Goal: Task Accomplishment & Management: Use online tool/utility

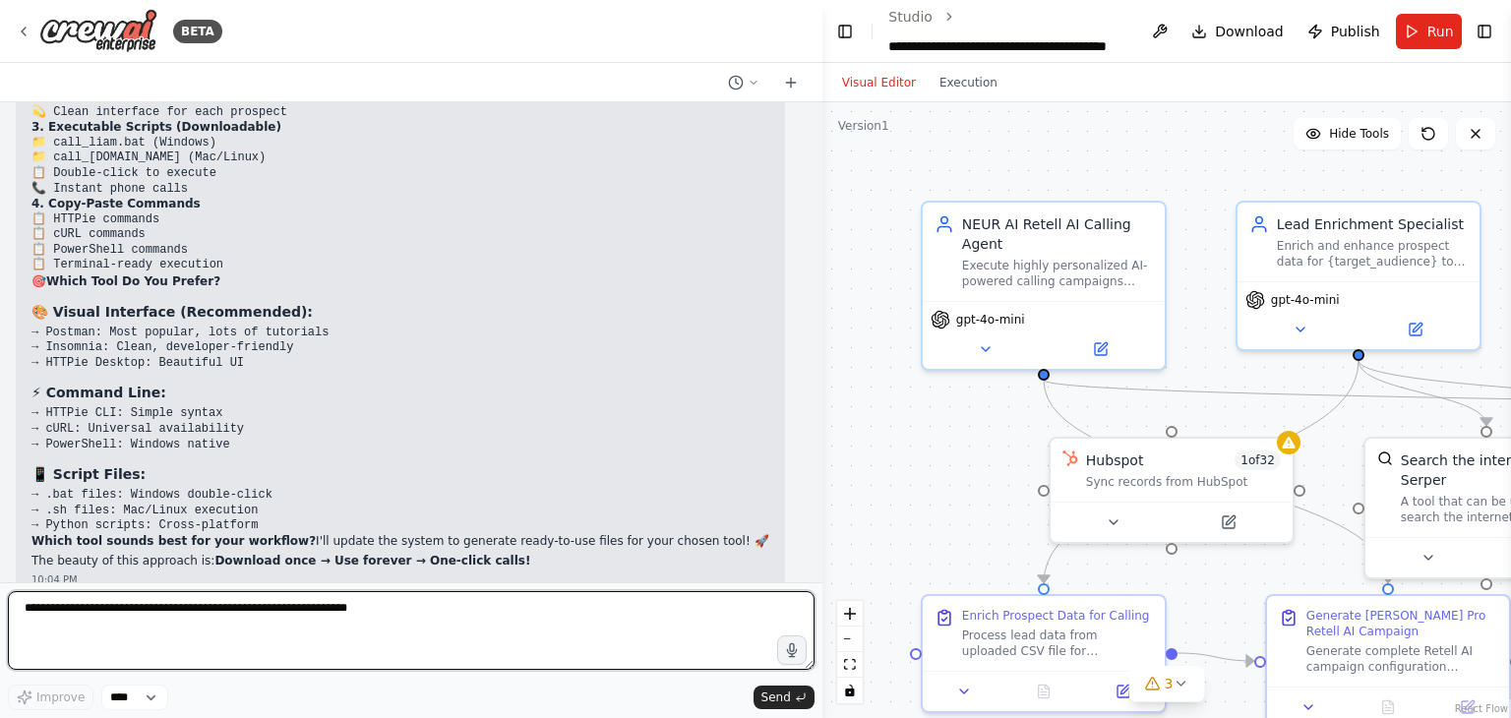
scroll to position [128960, 0]
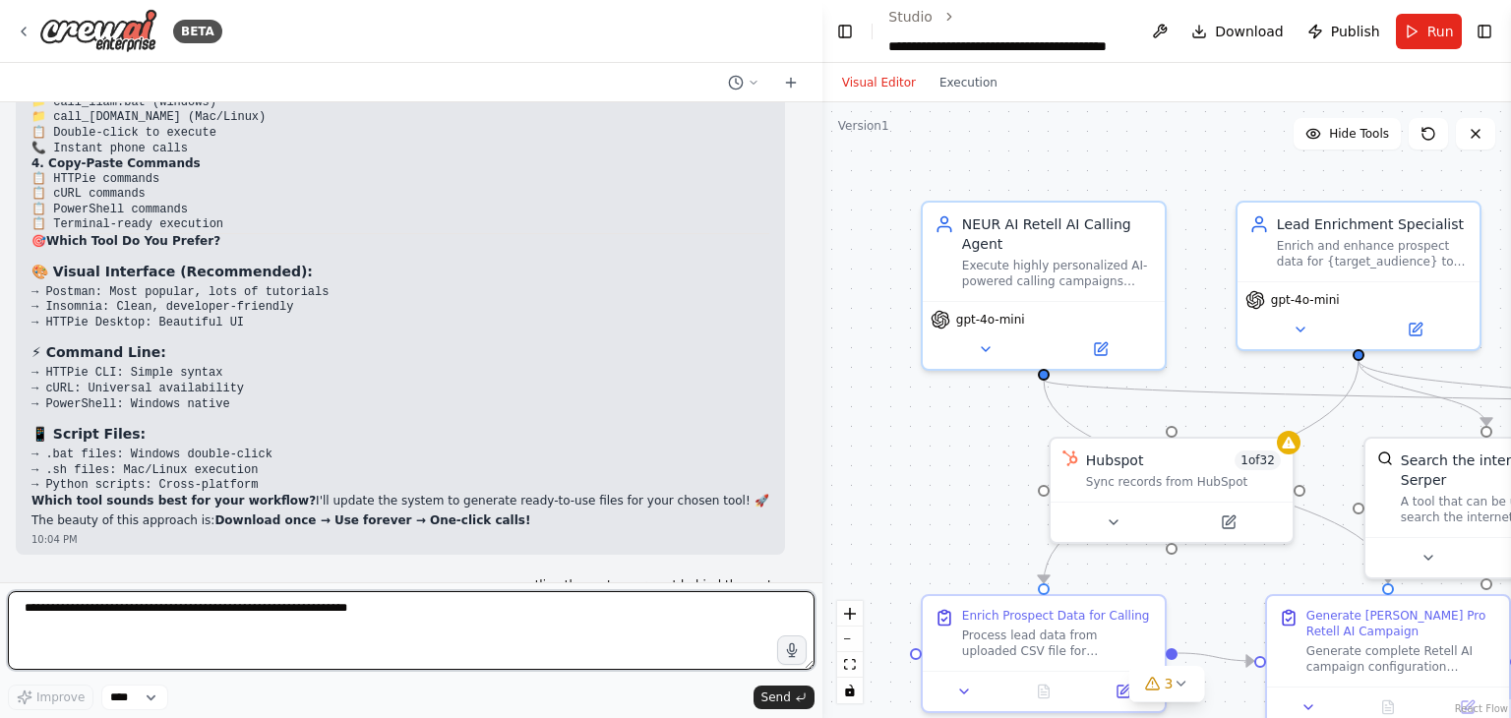
paste textarea "**********"
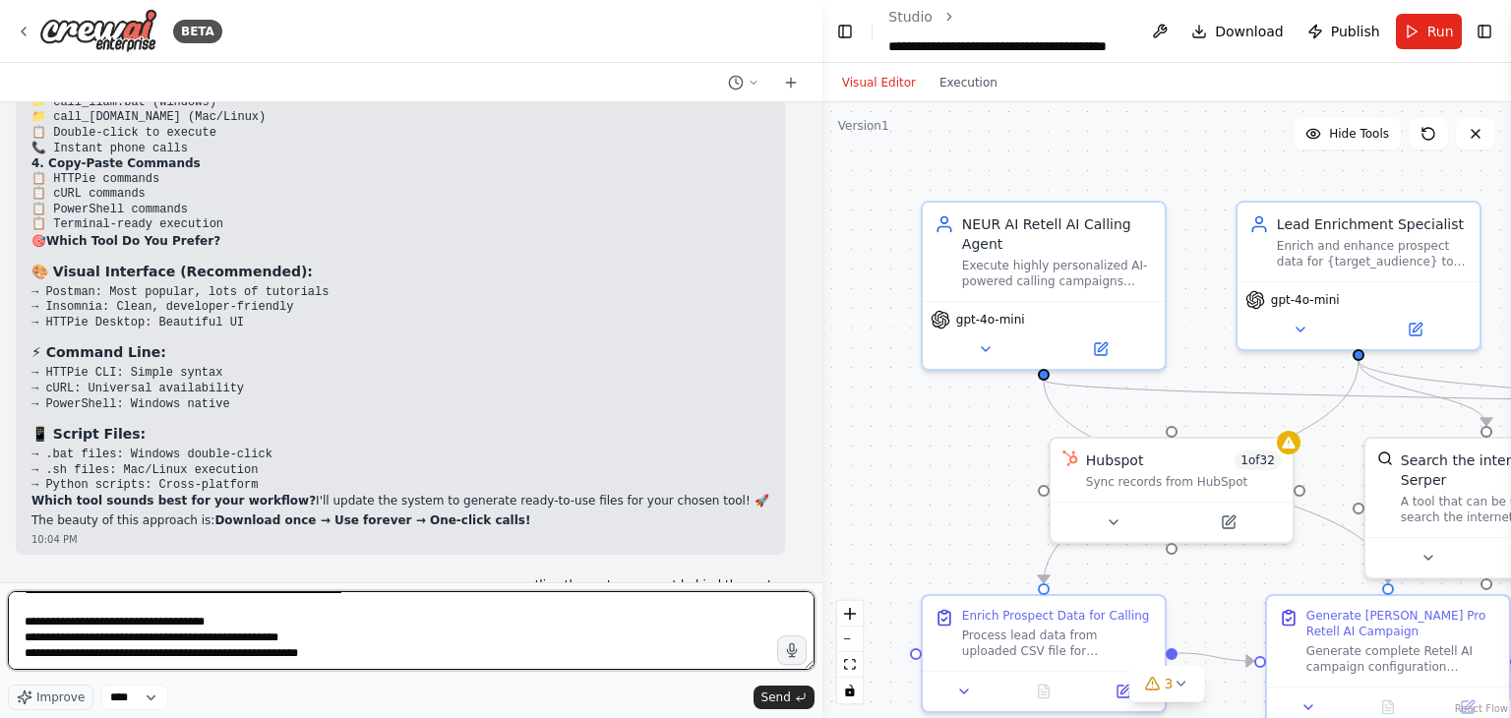
scroll to position [43854, 0]
click at [453, 654] on textarea at bounding box center [411, 630] width 806 height 79
click at [637, 646] on textarea at bounding box center [411, 630] width 806 height 79
click at [649, 655] on textarea at bounding box center [411, 630] width 806 height 79
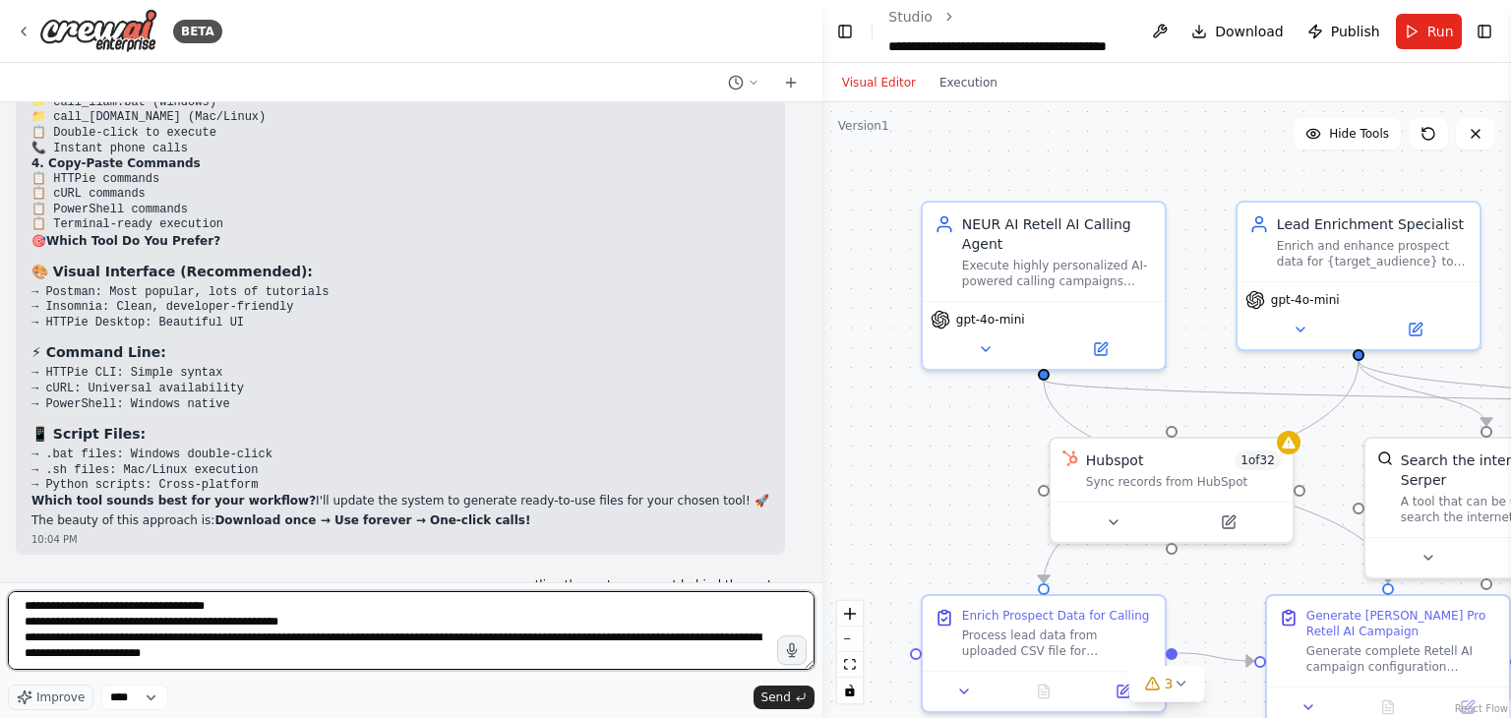
scroll to position [43870, 0]
drag, startPoint x: 66, startPoint y: 652, endPoint x: 51, endPoint y: 651, distance: 14.8
click at [51, 651] on textarea at bounding box center [411, 630] width 806 height 79
click at [209, 662] on textarea at bounding box center [411, 630] width 806 height 79
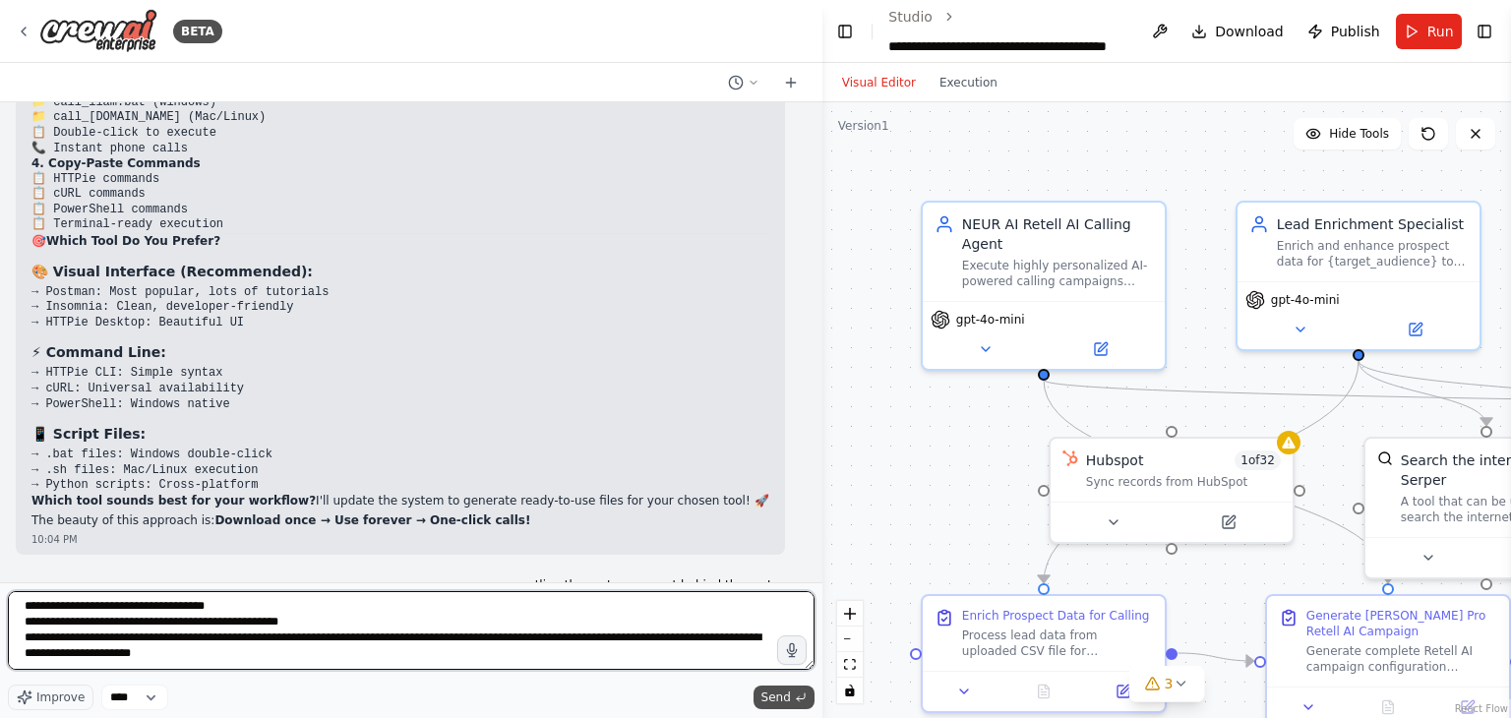
type textarea "**********"
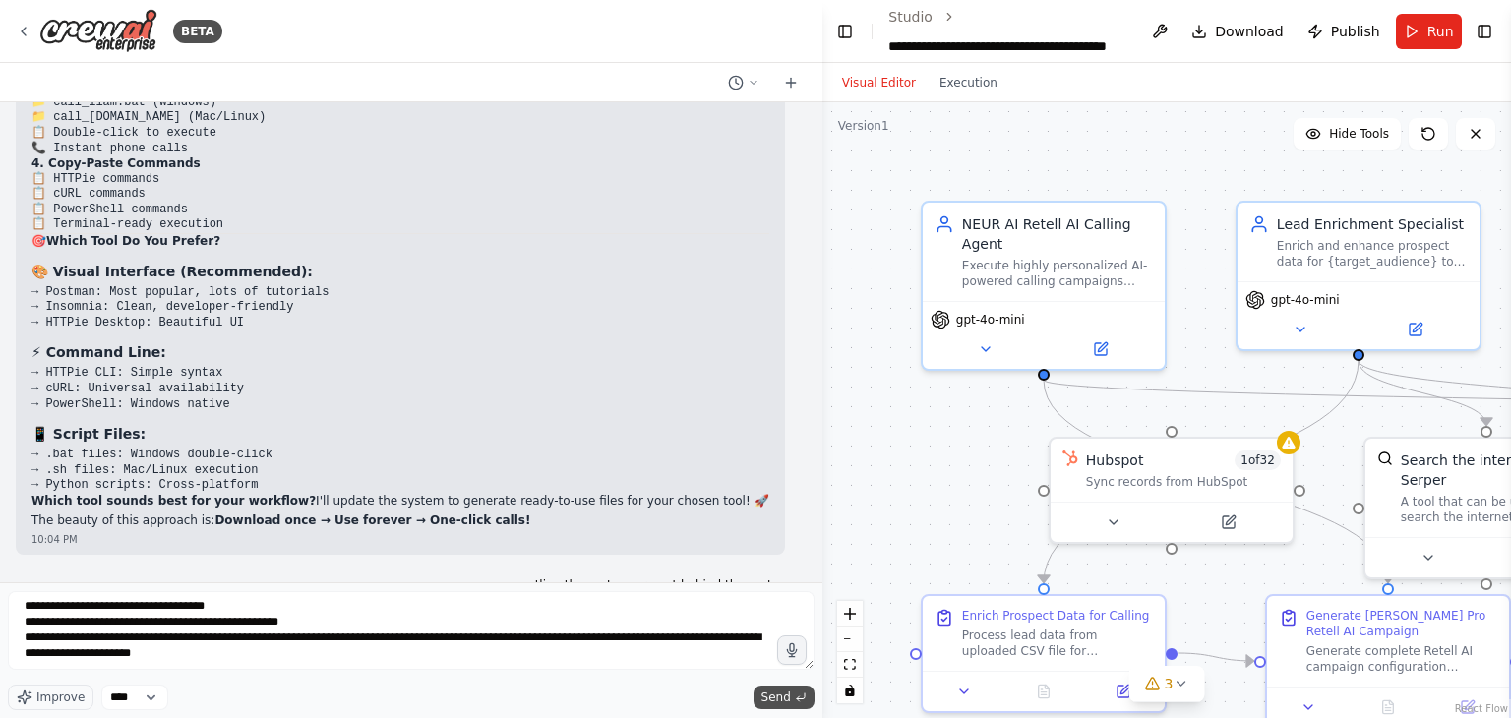
click at [784, 698] on span "Send" at bounding box center [776, 697] width 30 height 16
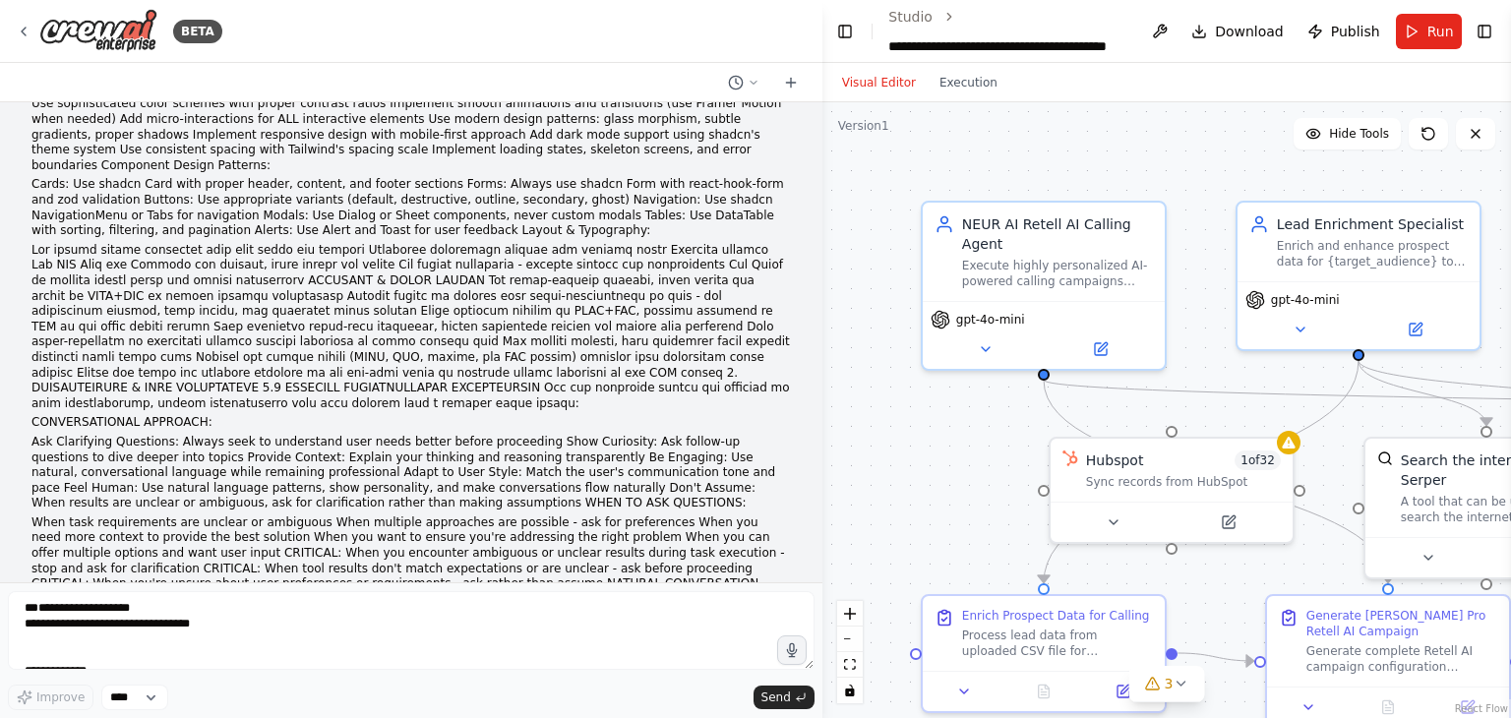
scroll to position [154932, 0]
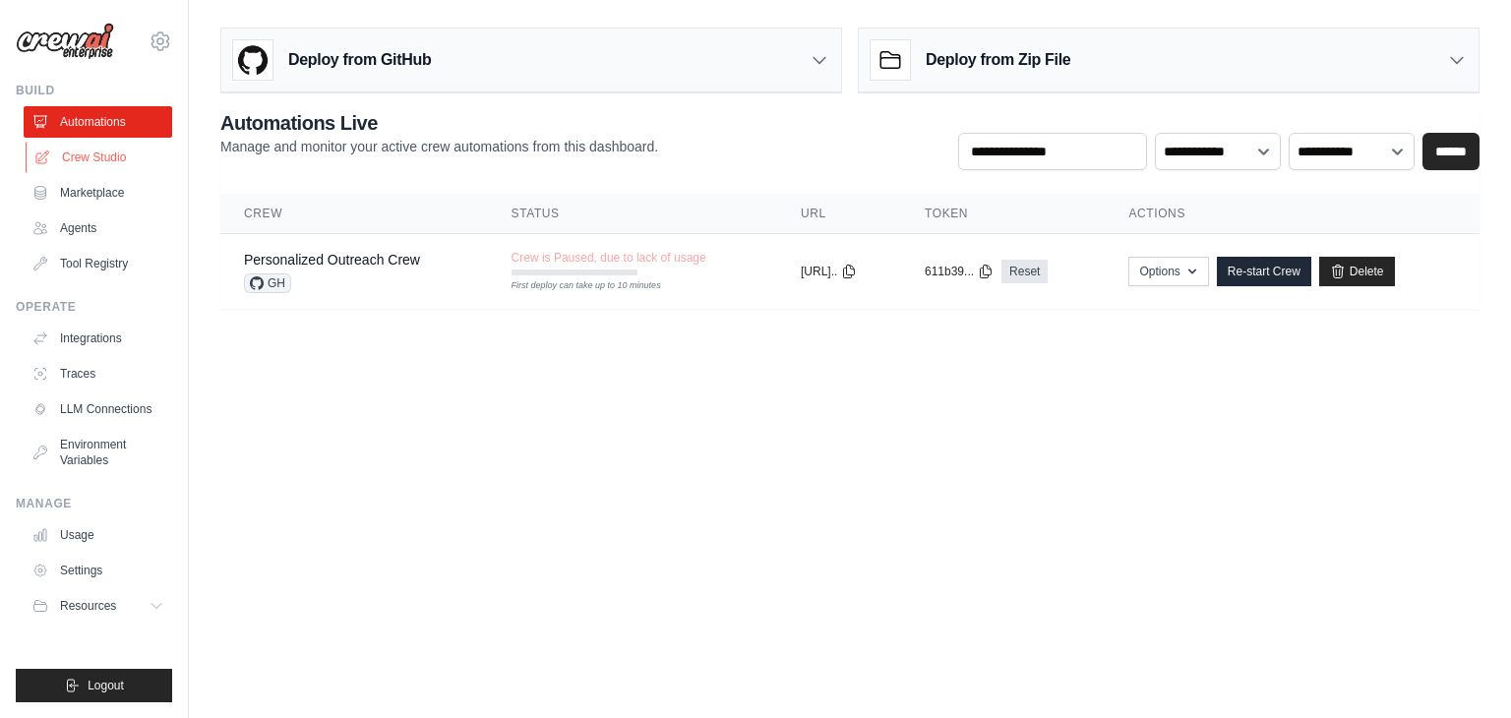
click at [120, 163] on link "Crew Studio" at bounding box center [100, 157] width 148 height 31
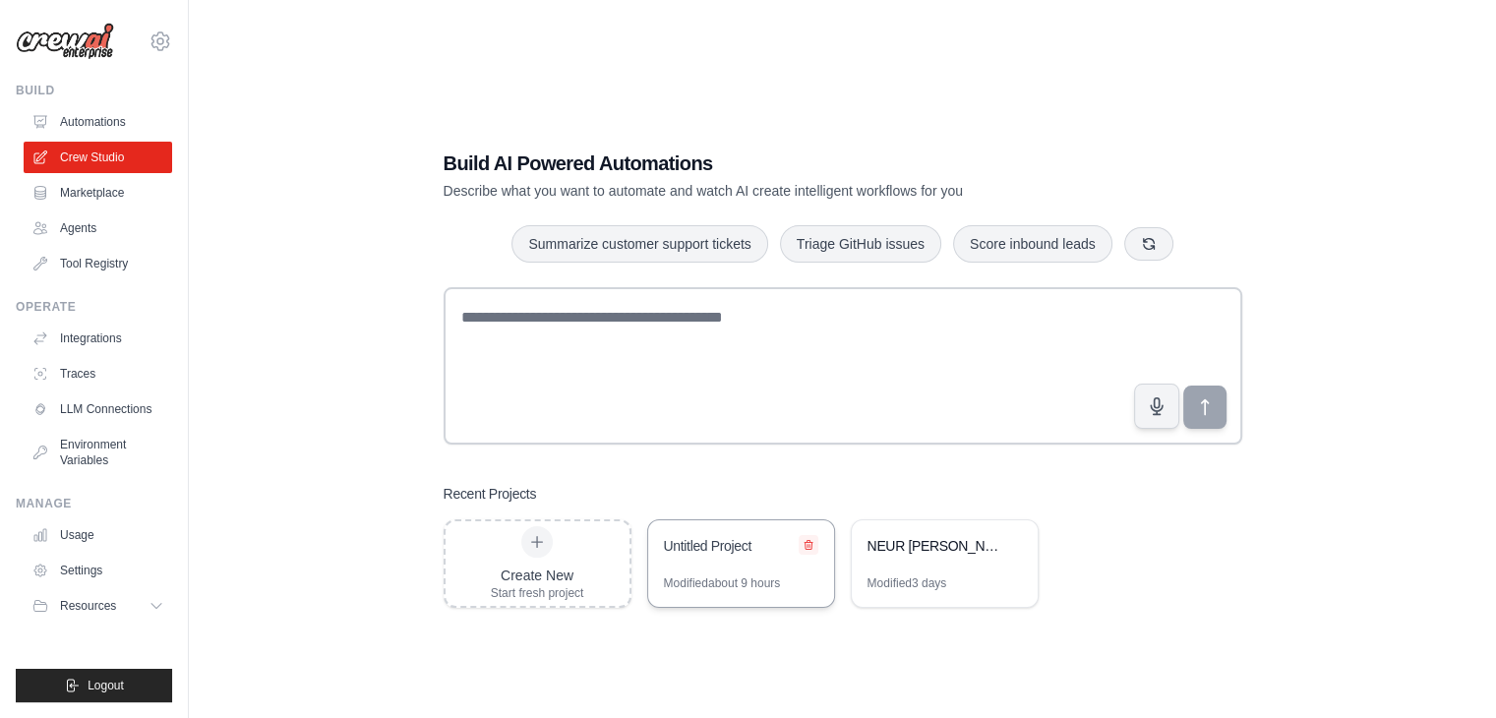
click at [813, 544] on icon at bounding box center [808, 545] width 12 height 12
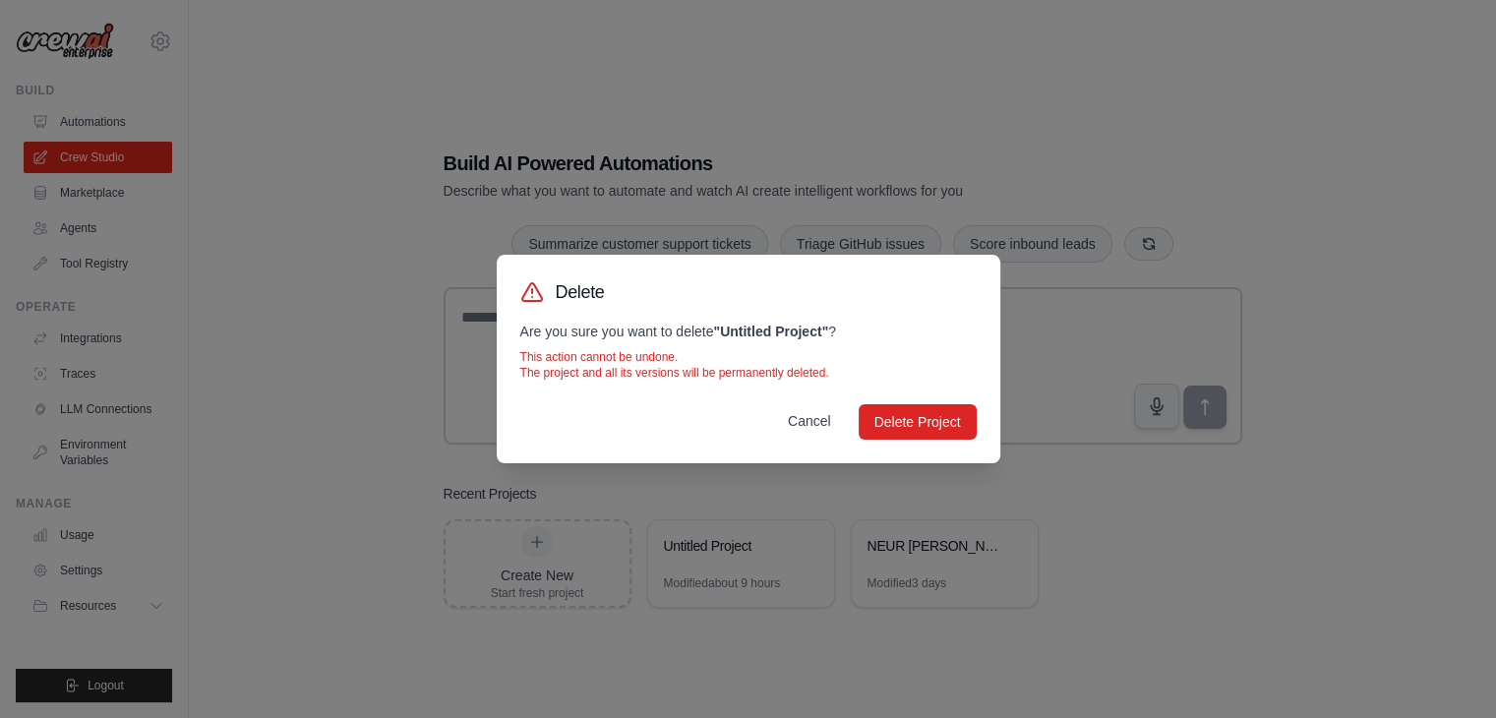
click at [802, 414] on button "Cancel" at bounding box center [809, 420] width 75 height 35
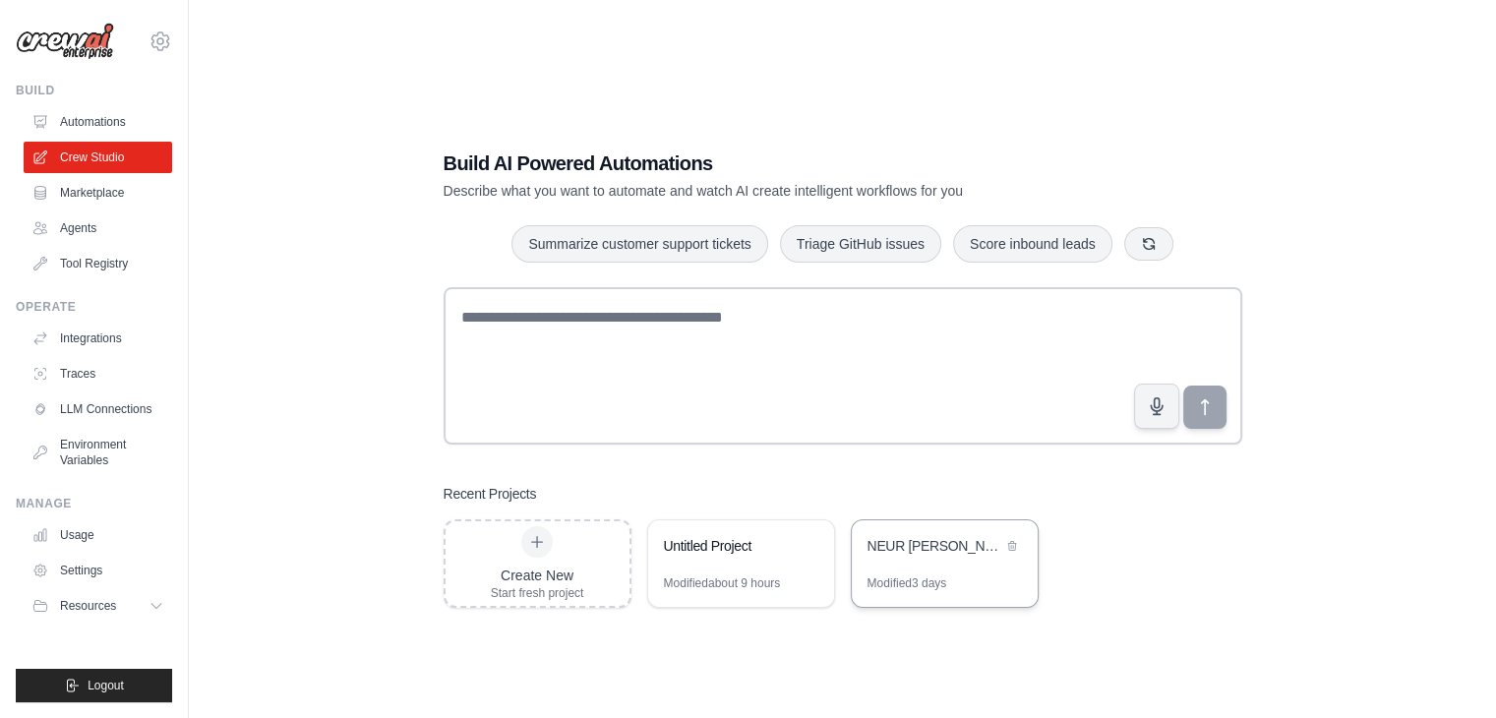
click at [910, 548] on div "NEUR [PERSON_NAME] Pro Retell AI Outreach System" at bounding box center [934, 546] width 135 height 20
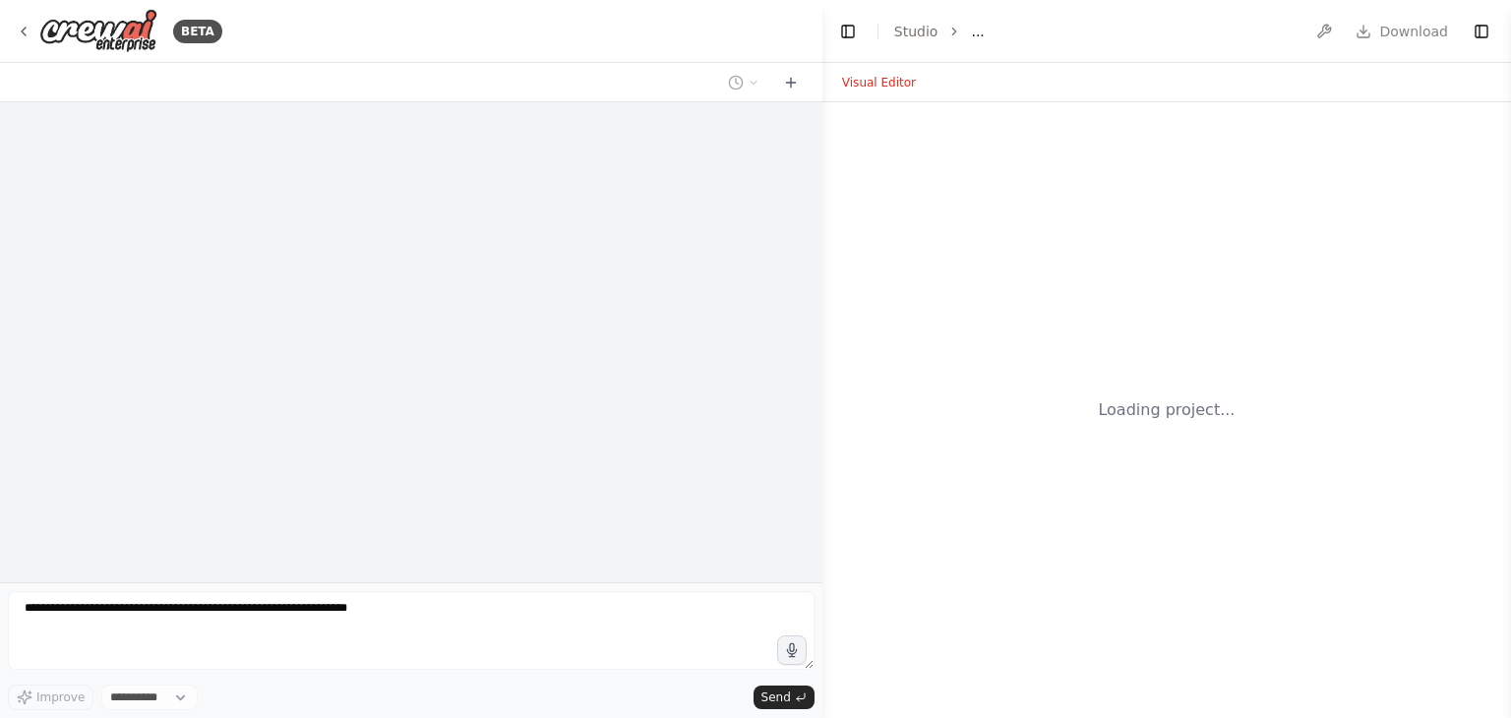
select select "****"
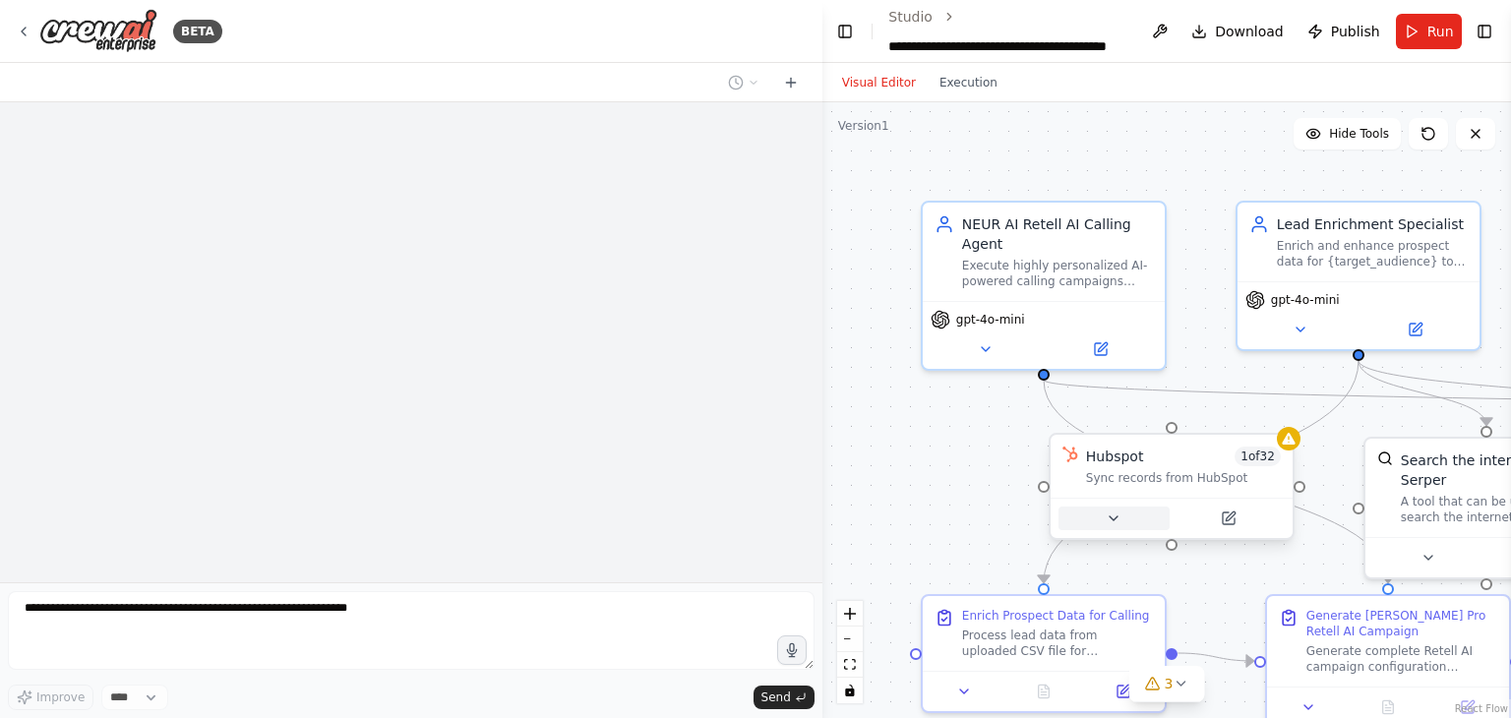
click at [1105, 515] on icon at bounding box center [1113, 518] width 16 height 16
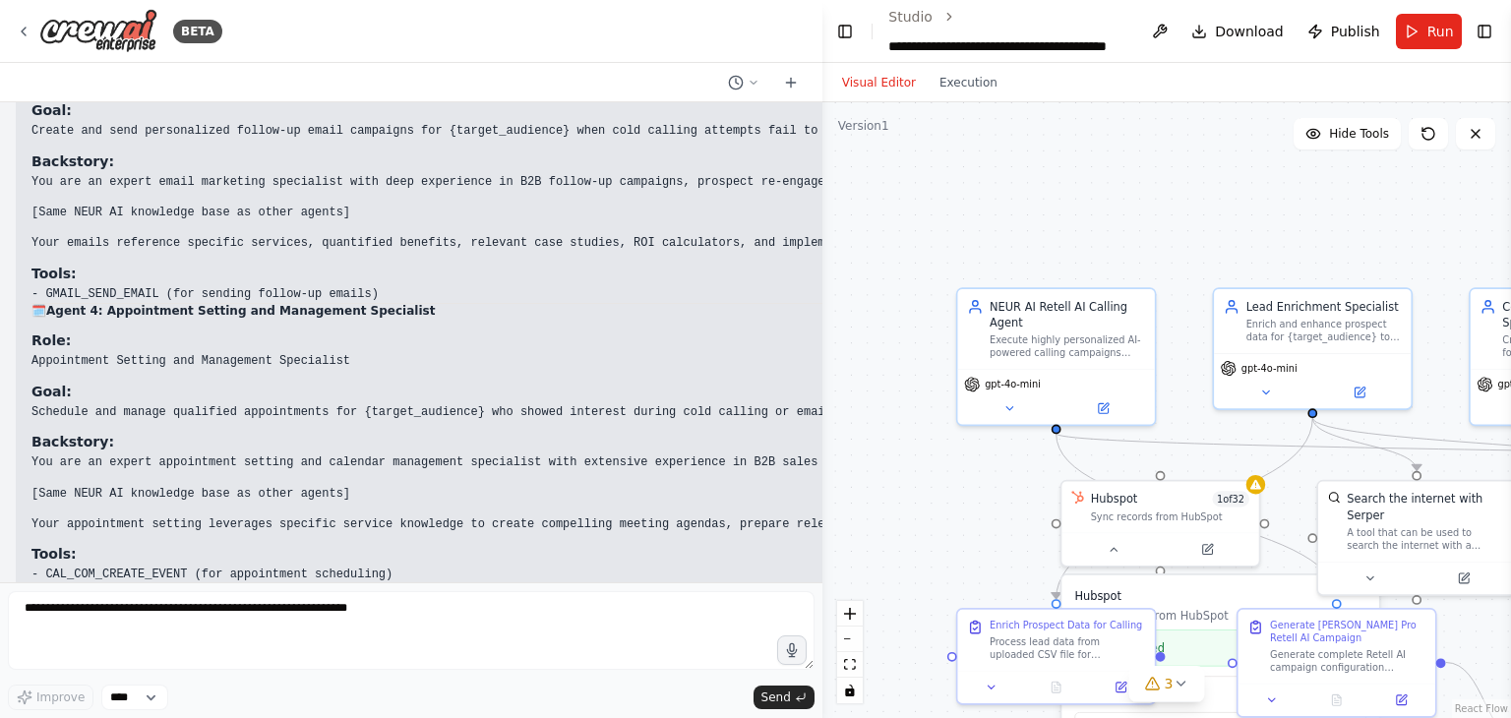
scroll to position [132489, 0]
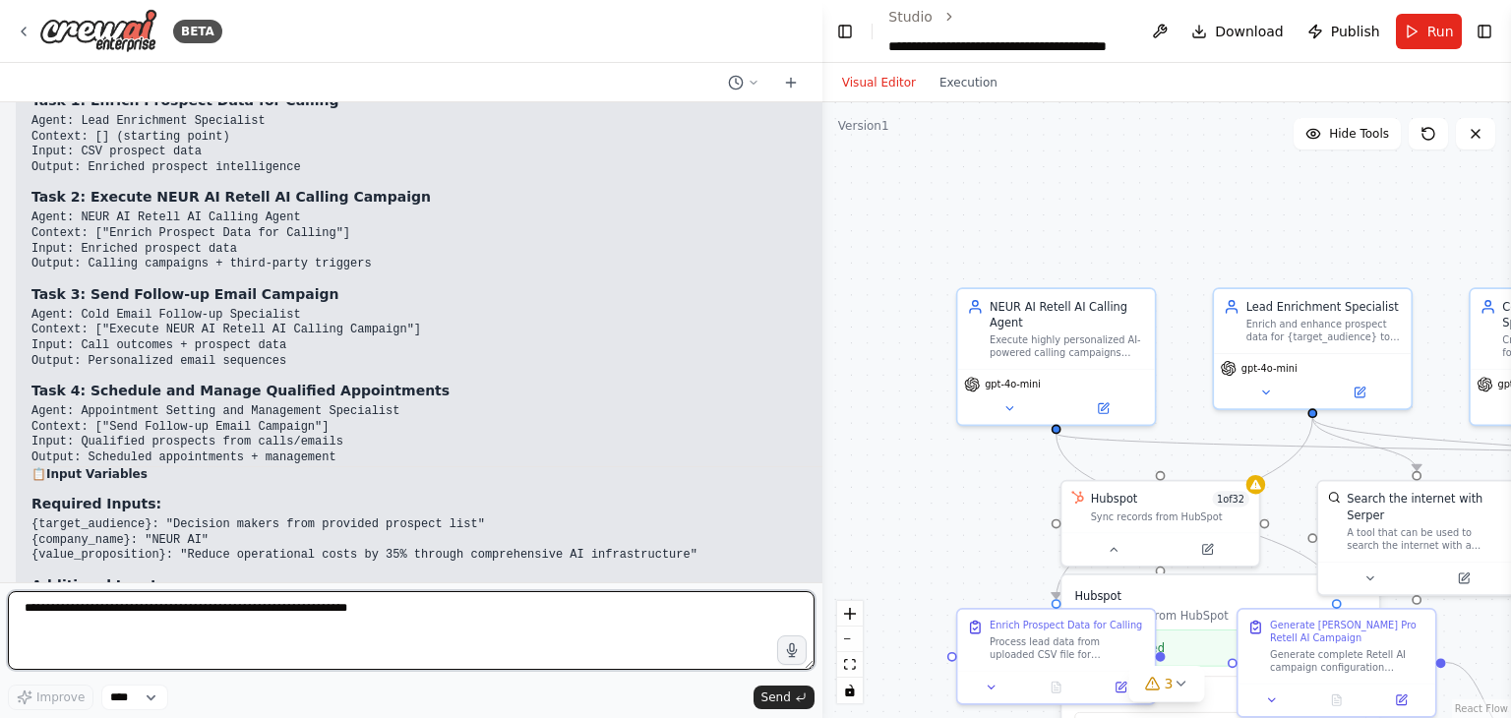
click at [71, 606] on textarea at bounding box center [411, 630] width 806 height 79
paste textarea "**********"
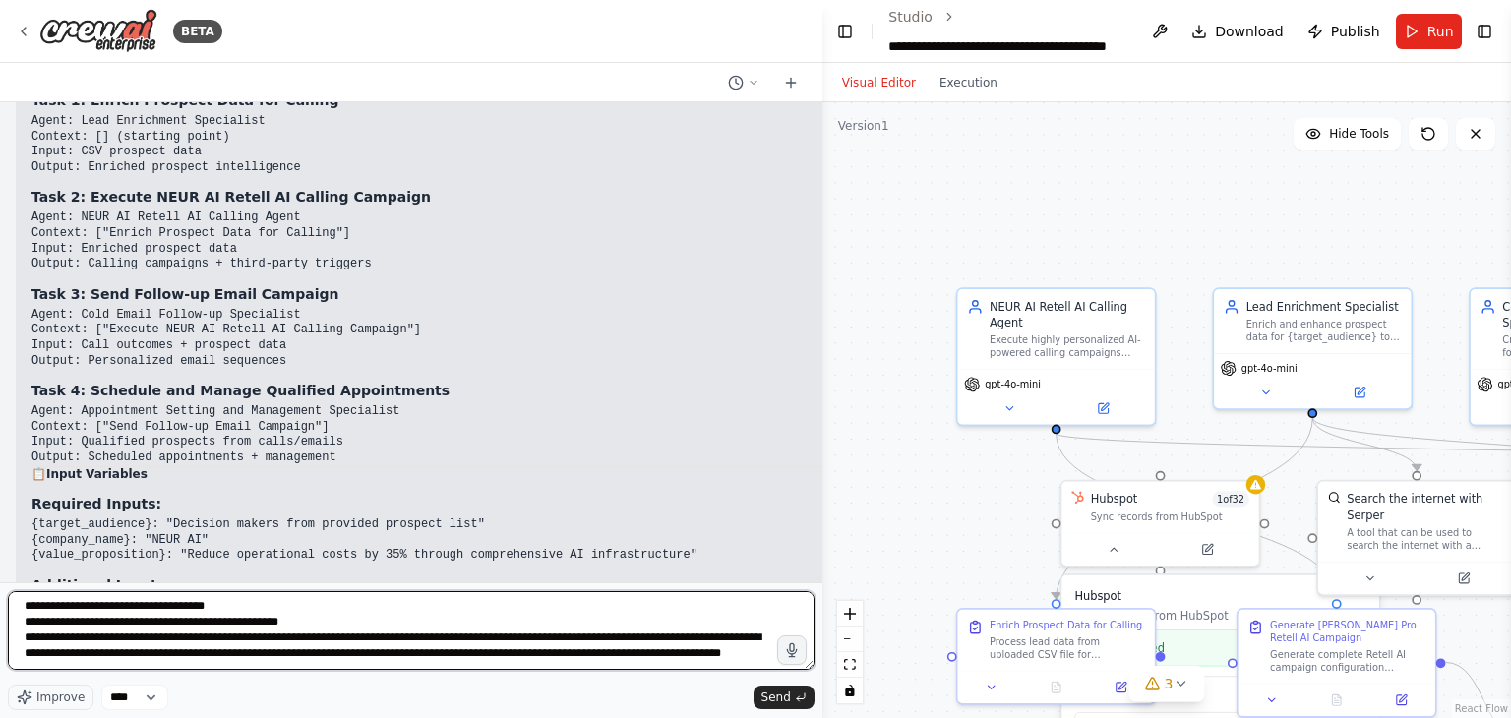
scroll to position [43878, 0]
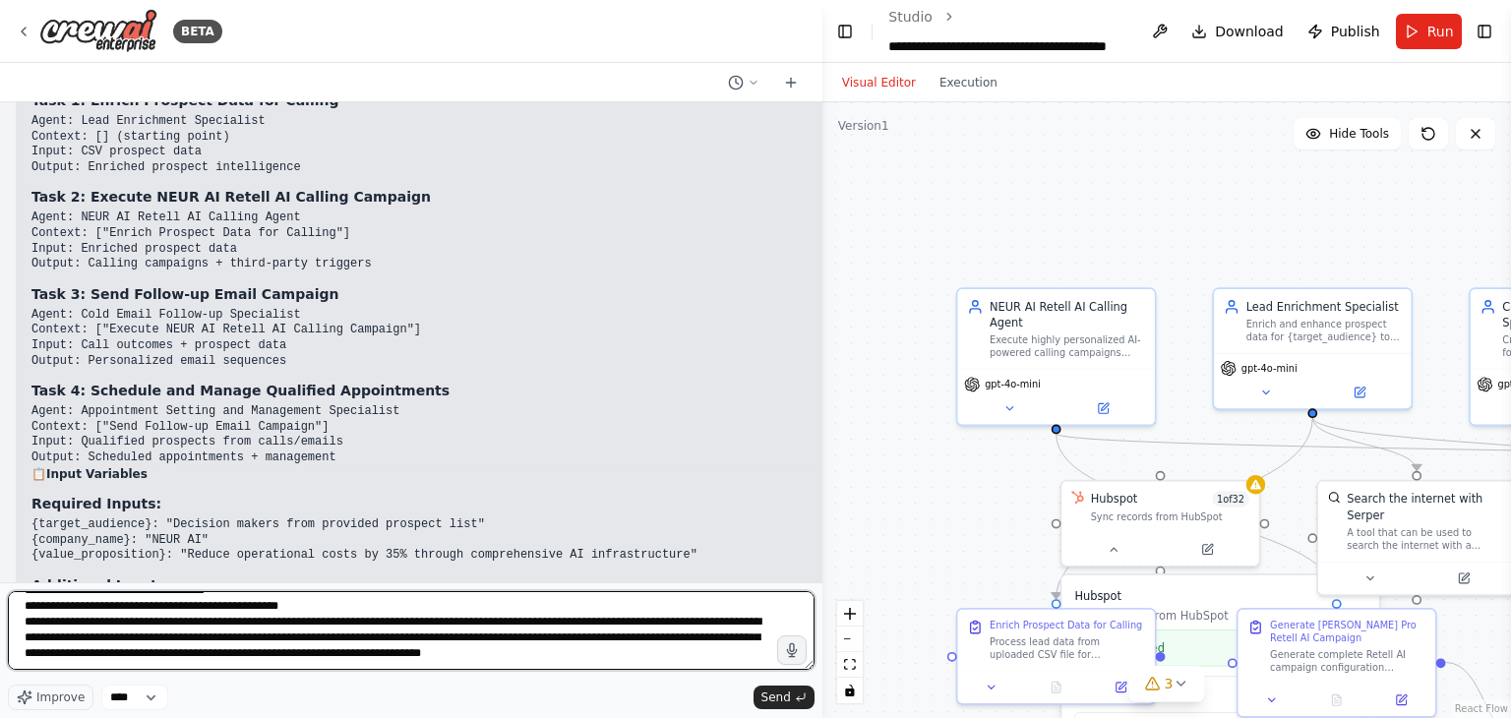
click at [576, 663] on textarea at bounding box center [411, 630] width 806 height 79
type textarea "**********"
click at [610, 663] on textarea at bounding box center [411, 630] width 806 height 79
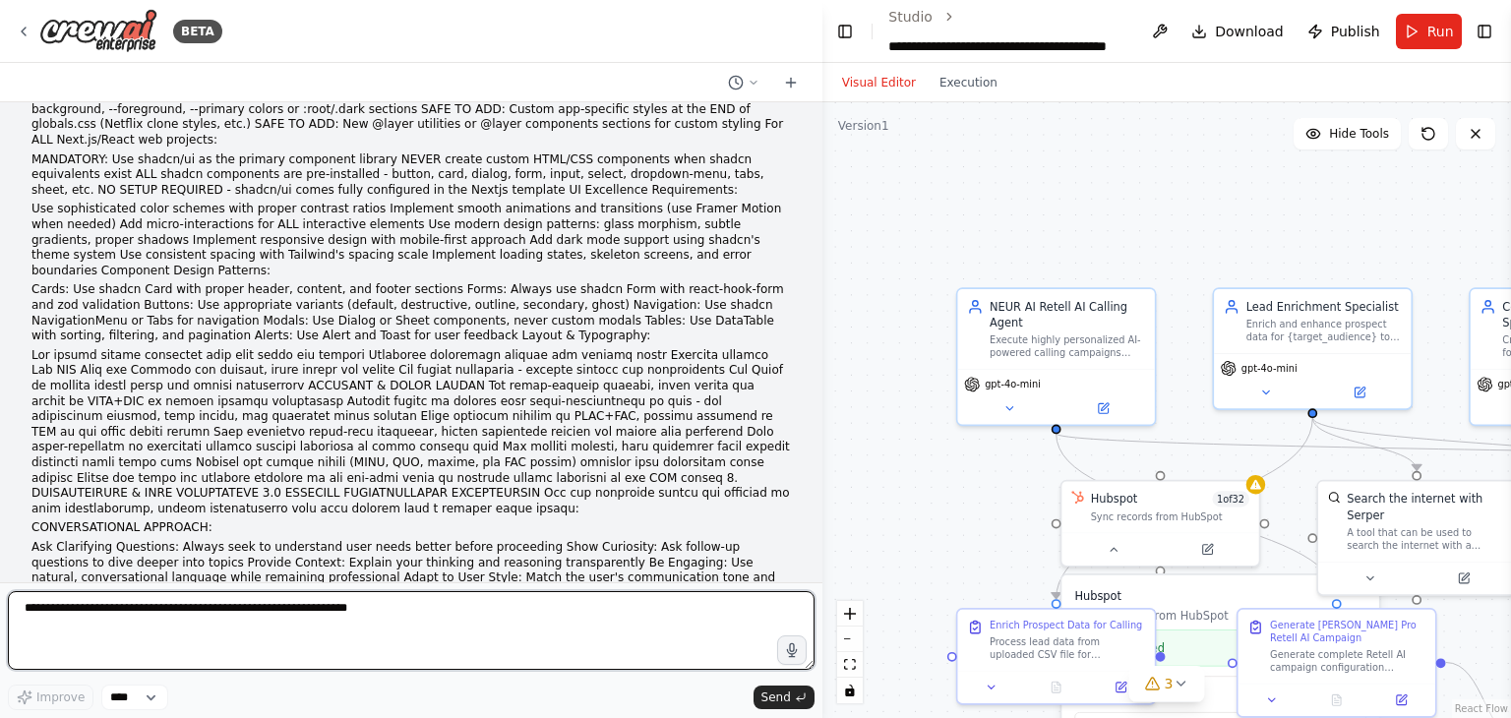
scroll to position [154963, 0]
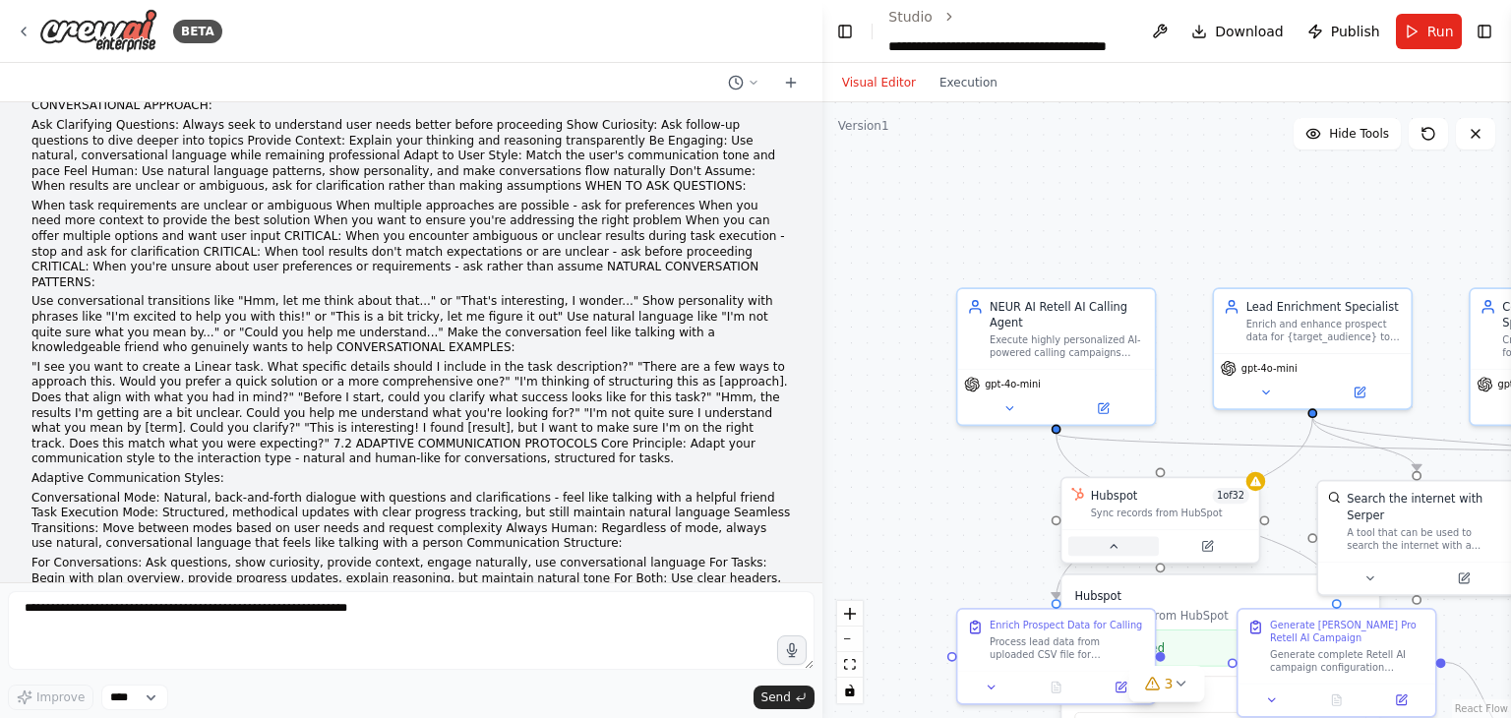
click at [1097, 548] on button at bounding box center [1113, 547] width 90 height 20
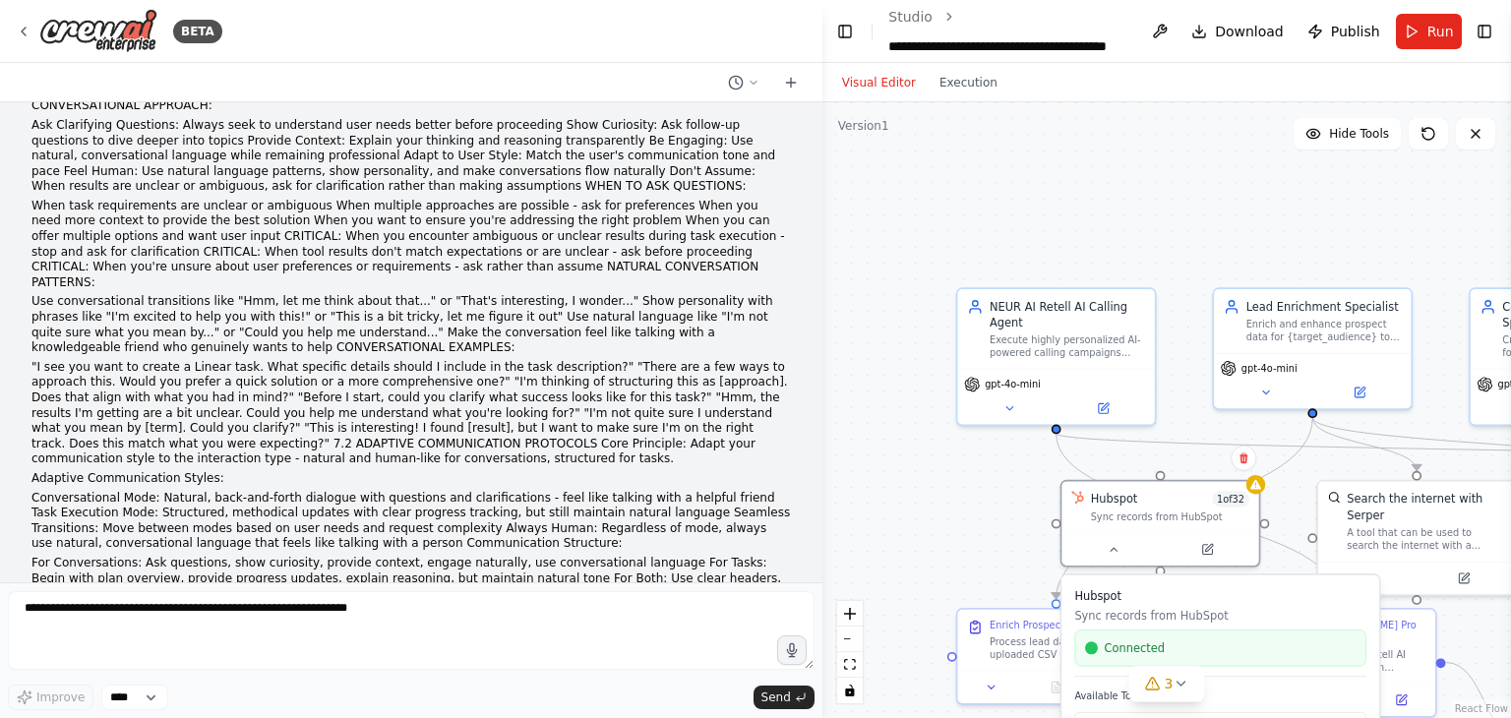
click at [994, 537] on div ".deletable-edge-delete-btn { width: 20px; height: 20px; border: 0px solid #ffff…" at bounding box center [1166, 410] width 688 height 616
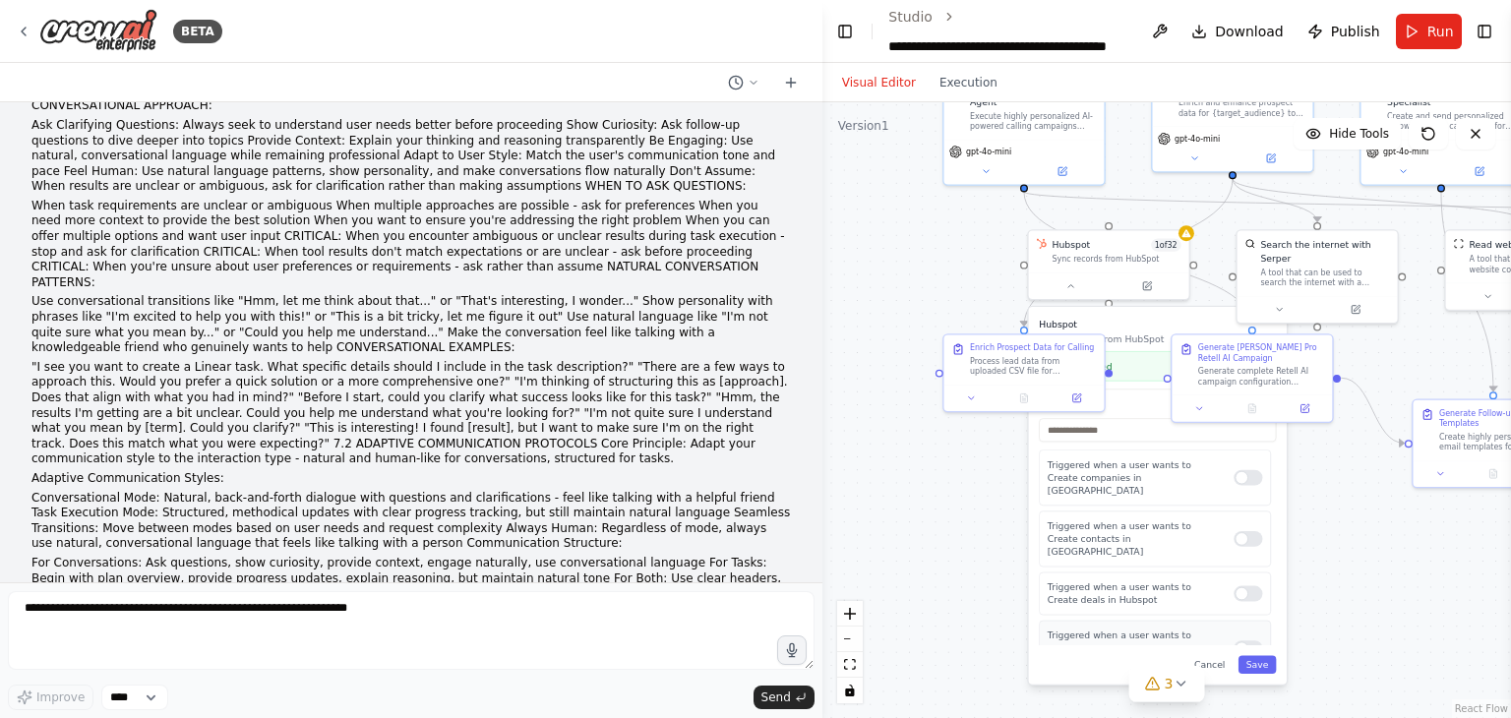
drag, startPoint x: 1023, startPoint y: 530, endPoint x: 1265, endPoint y: 652, distance: 270.9
click at [972, 290] on div ".deletable-edge-delete-btn { width: 20px; height: 20px; border: 0px solid #ffff…" at bounding box center [1166, 410] width 688 height 616
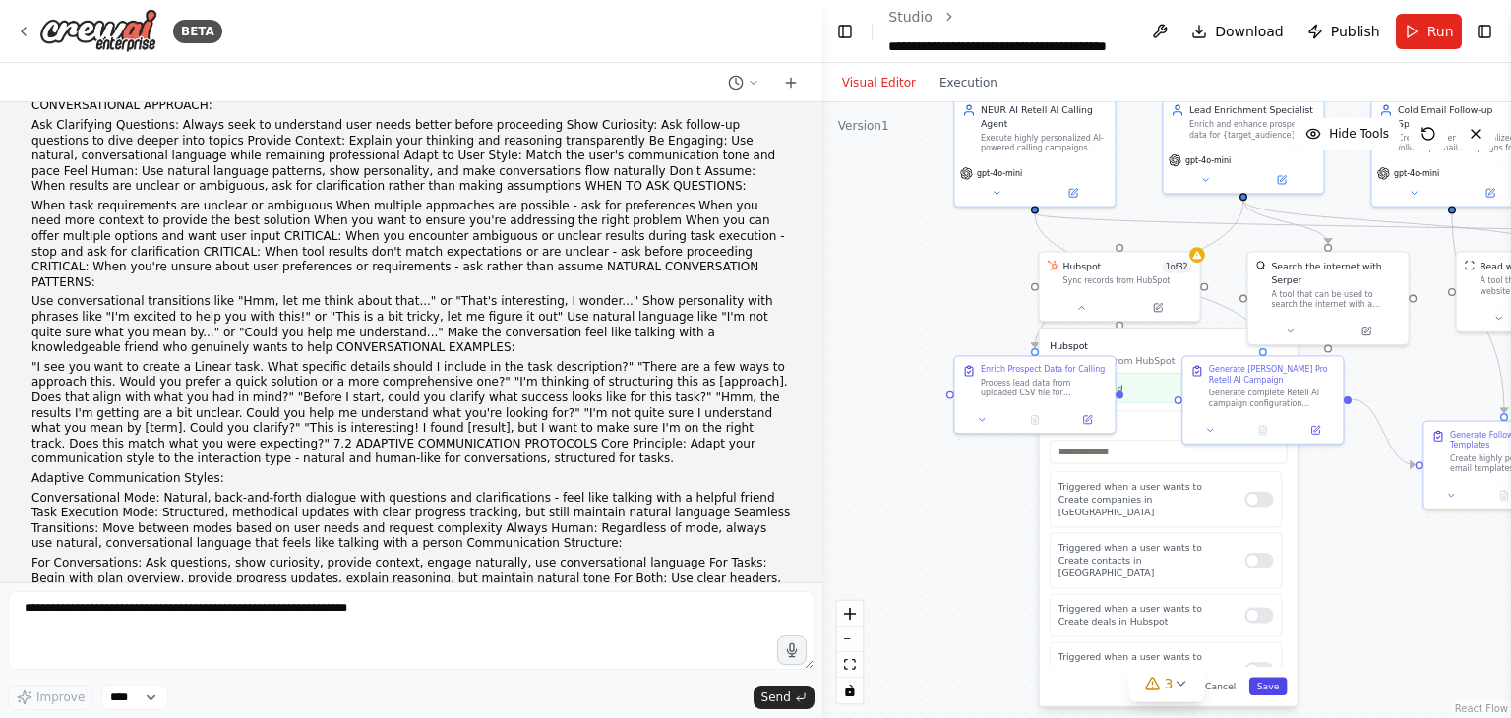
click at [1279, 687] on button "Save" at bounding box center [1268, 686] width 38 height 19
click at [1182, 689] on icon at bounding box center [1180, 684] width 16 height 16
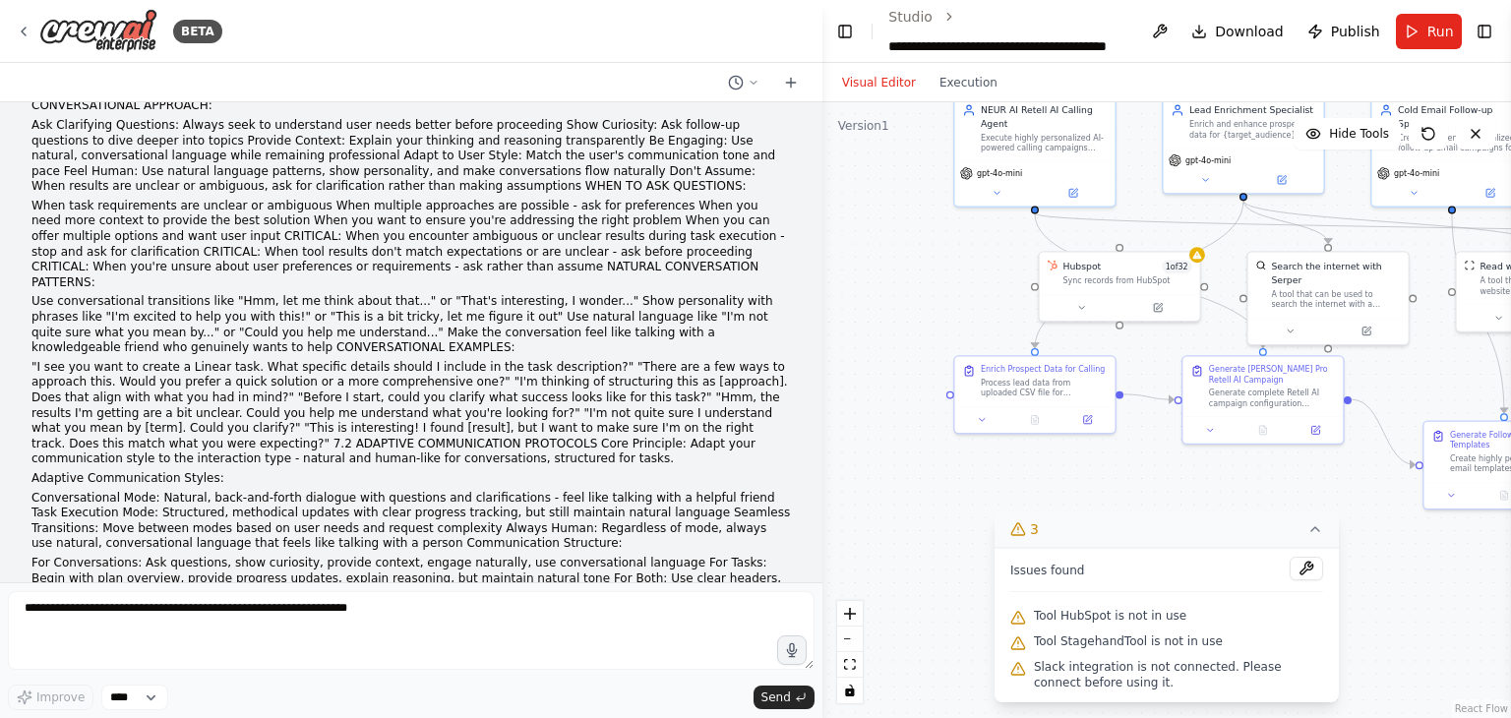
click at [1313, 536] on icon at bounding box center [1315, 529] width 16 height 16
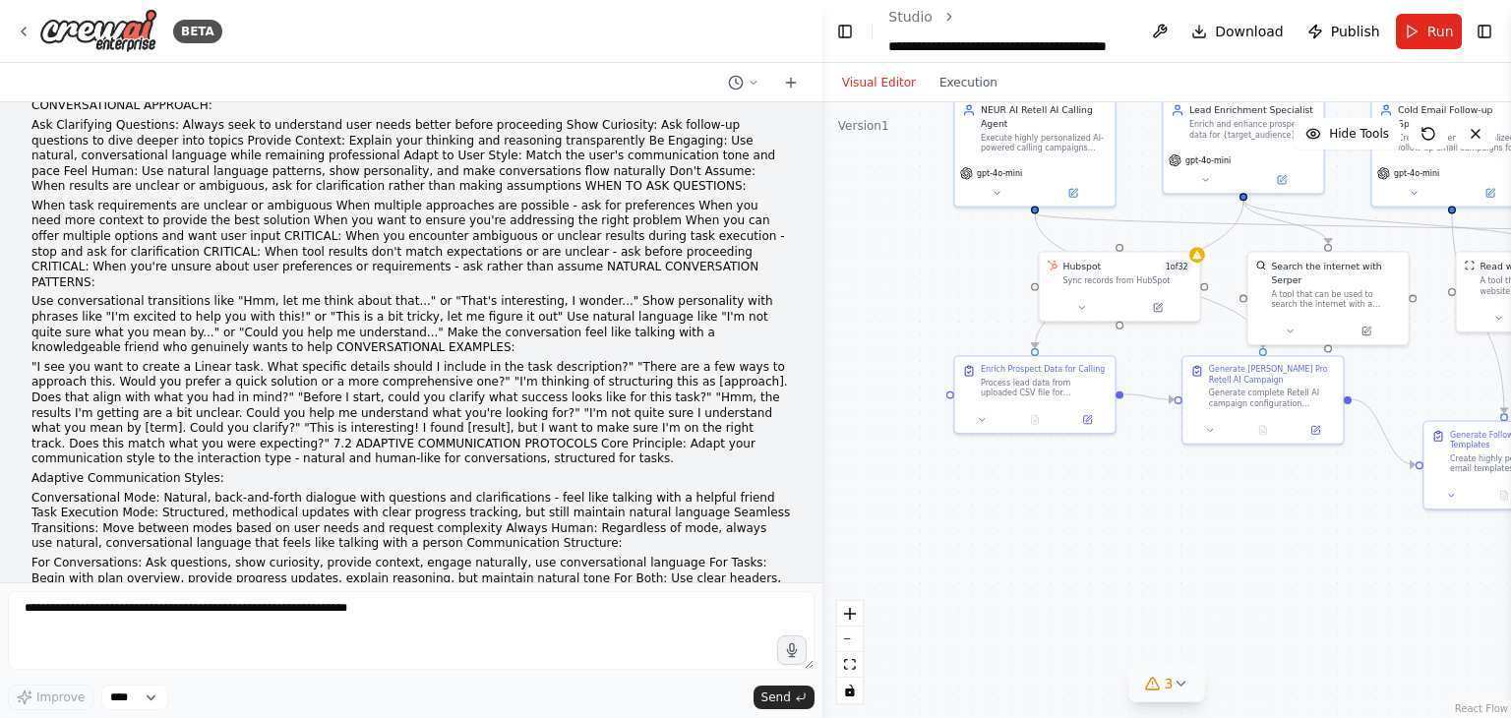
drag, startPoint x: 27, startPoint y: 545, endPoint x: 44, endPoint y: 553, distance: 19.4
click at [75, 567] on div "a multi-agent outreach system composed of an AI called calling agent and pointm…" at bounding box center [411, 342] width 822 height 480
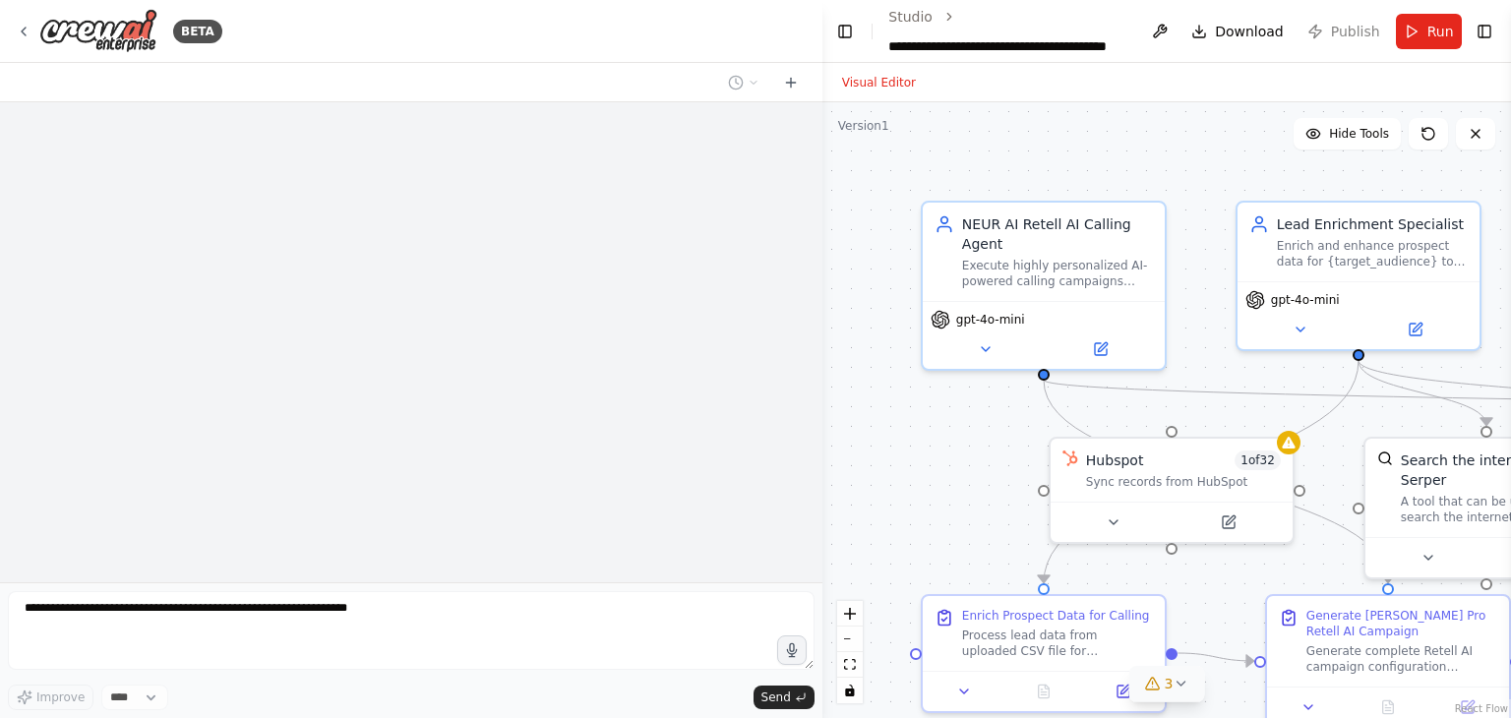
click at [1181, 679] on icon at bounding box center [1180, 684] width 16 height 16
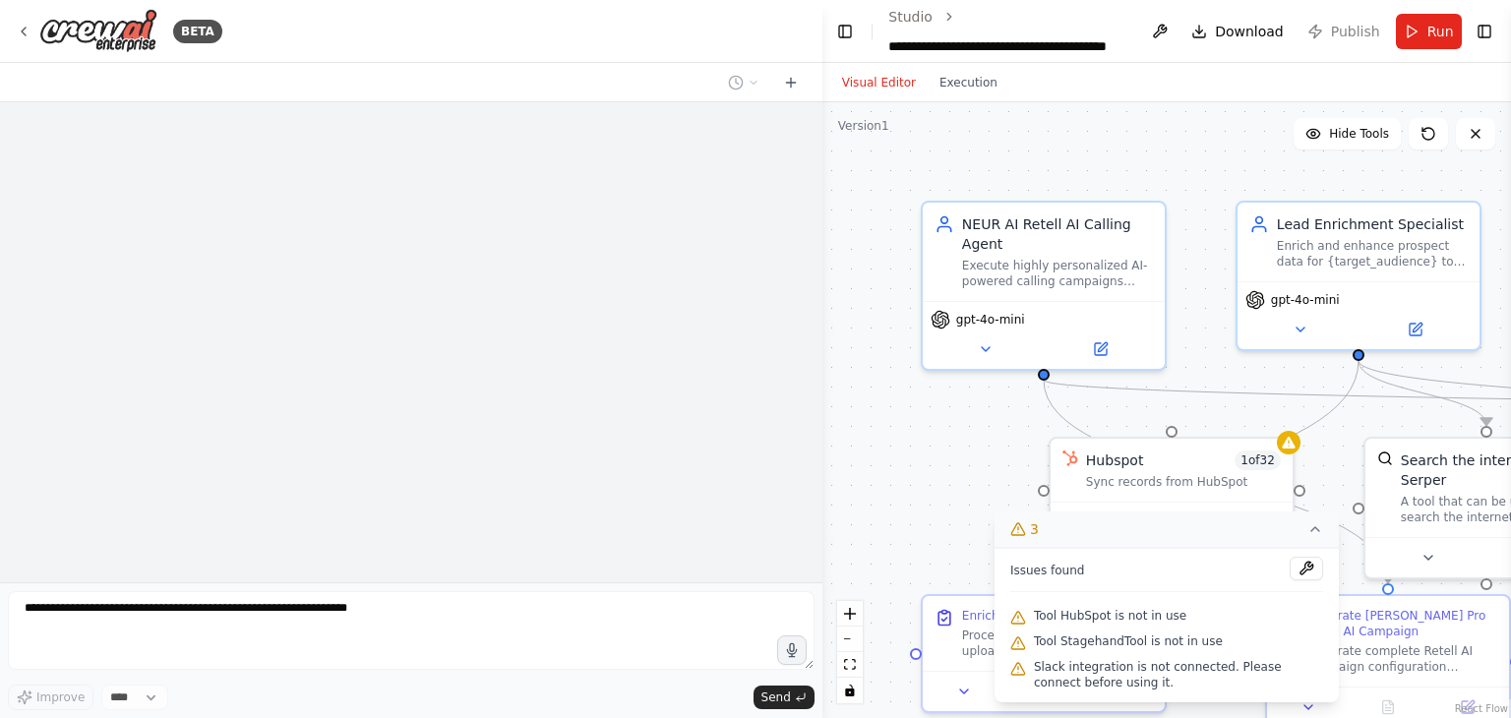
click at [956, 505] on div ".deletable-edge-delete-btn { width: 20px; height: 20px; border: 0px solid #ffff…" at bounding box center [1166, 410] width 688 height 616
click at [1015, 438] on div ".deletable-edge-delete-btn { width: 20px; height: 20px; border: 0px solid #ffff…" at bounding box center [1166, 410] width 688 height 616
drag, startPoint x: 1015, startPoint y: 438, endPoint x: 917, endPoint y: 15, distance: 434.2
click at [1015, 438] on div ".deletable-edge-delete-btn { width: 20px; height: 20px; border: 0px solid #ffff…" at bounding box center [1166, 410] width 688 height 616
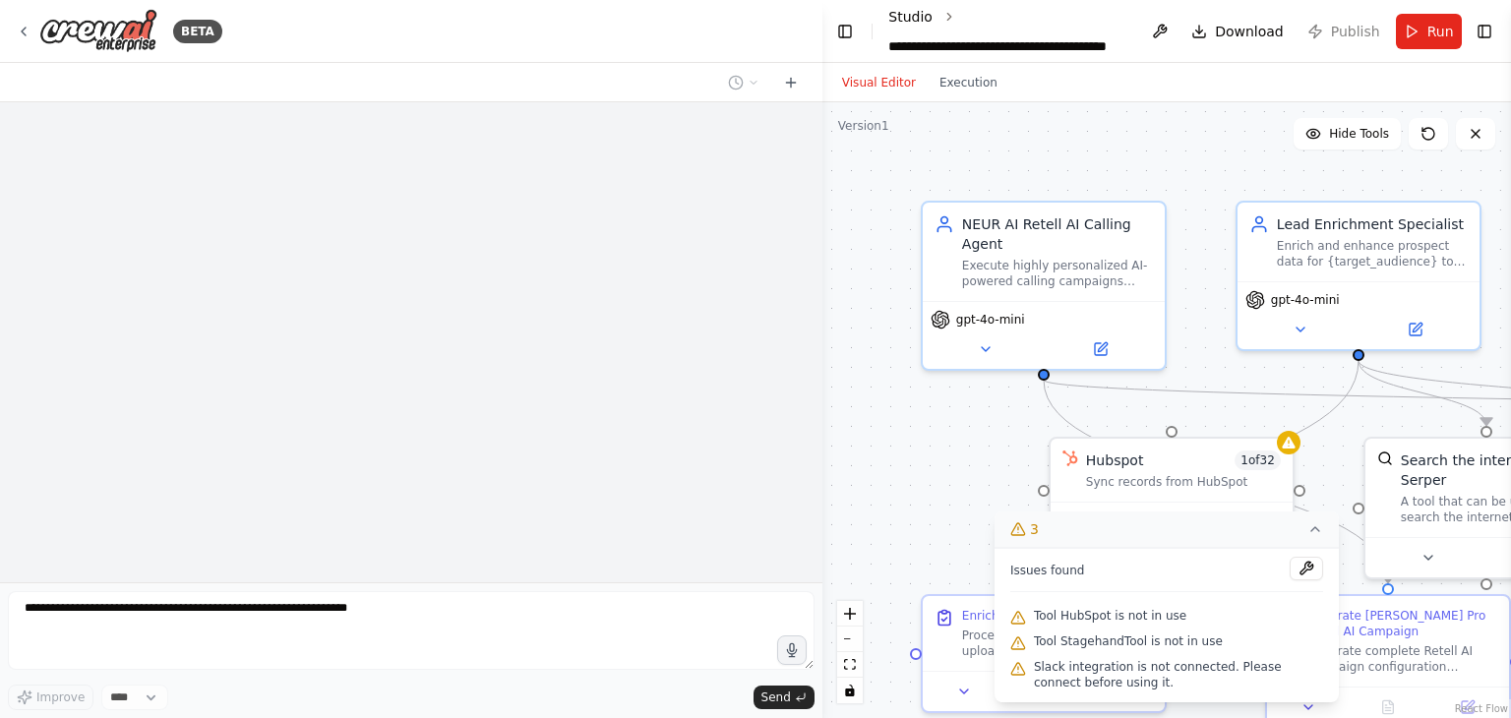
click at [1015, 438] on div ".deletable-edge-delete-btn { width: 20px; height: 20px; border: 0px solid #ffff…" at bounding box center [1166, 410] width 688 height 616
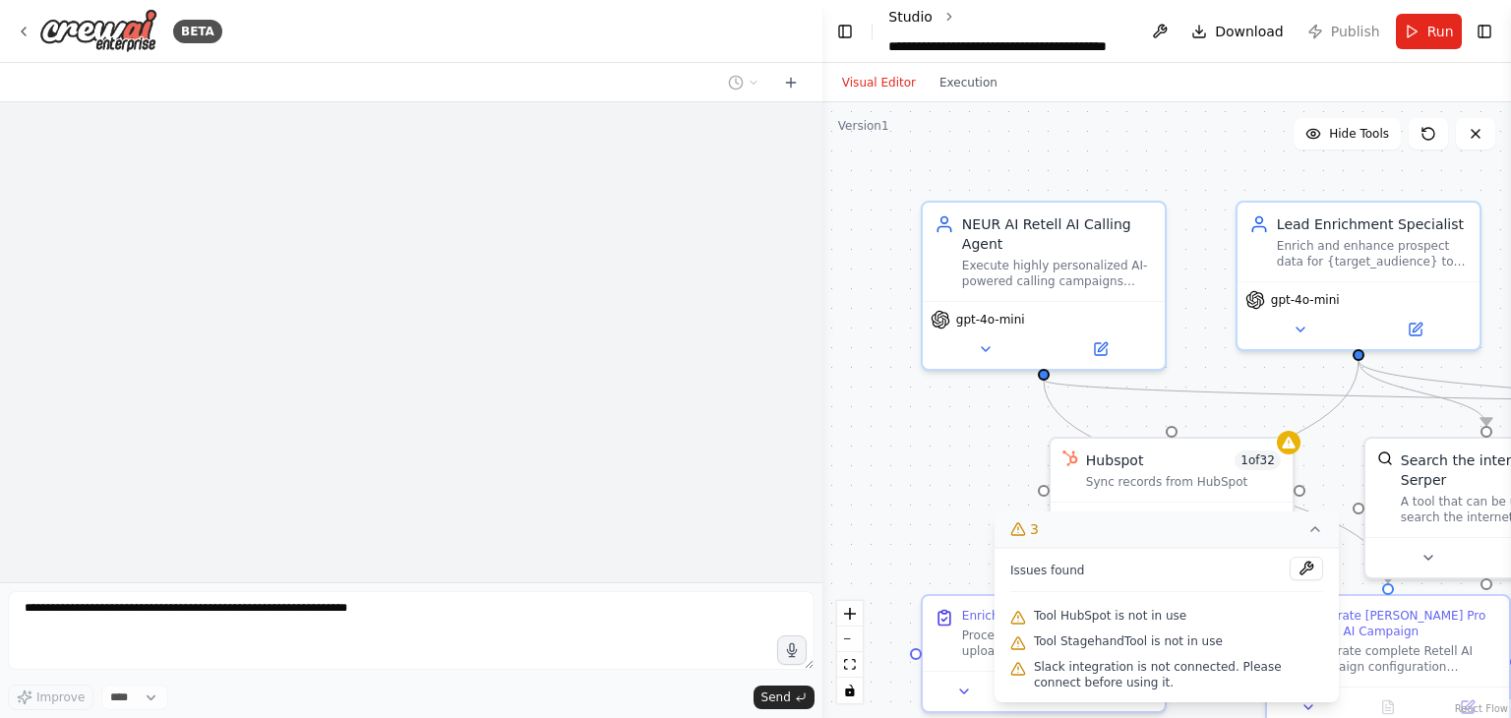
click at [1015, 438] on div ".deletable-edge-delete-btn { width: 20px; height: 20px; border: 0px solid #ffff…" at bounding box center [1166, 410] width 688 height 616
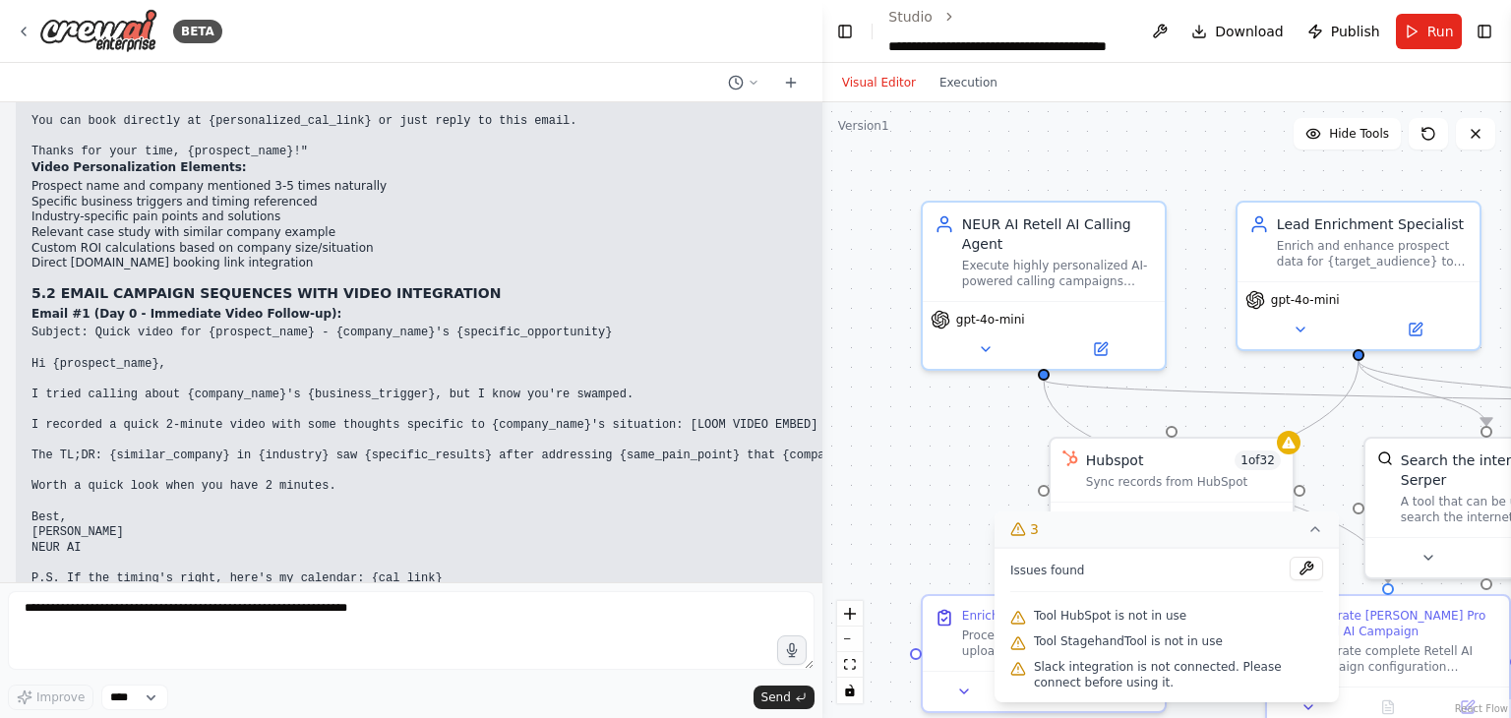
scroll to position [166172, 0]
